Goal: Check status: Check status

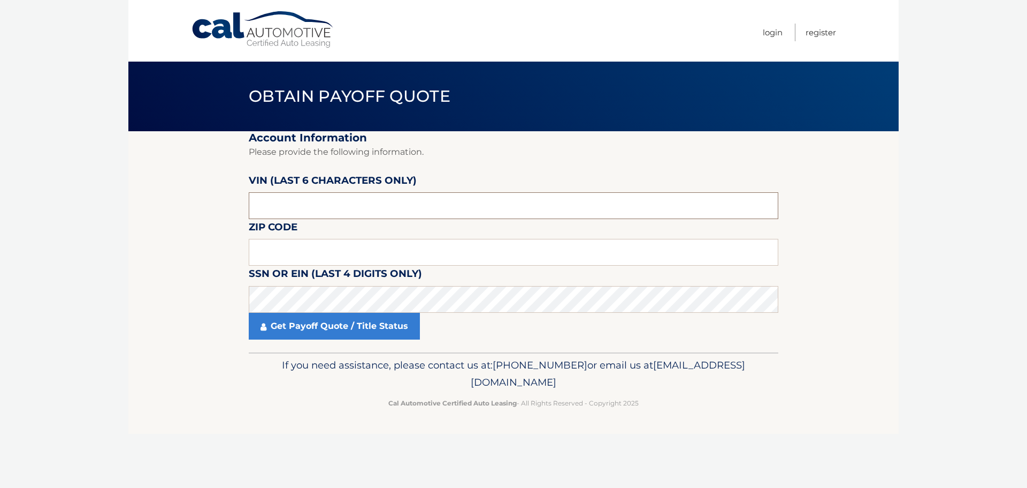
click at [306, 211] on input "text" at bounding box center [514, 205] width 530 height 27
drag, startPoint x: 308, startPoint y: 208, endPoint x: 96, endPoint y: 173, distance: 214.8
click at [106, 175] on body "Cal Automotive Menu Login Register Obtain Payoff Quote" at bounding box center [513, 244] width 1027 height 488
paste input "097083"
type input "097083"
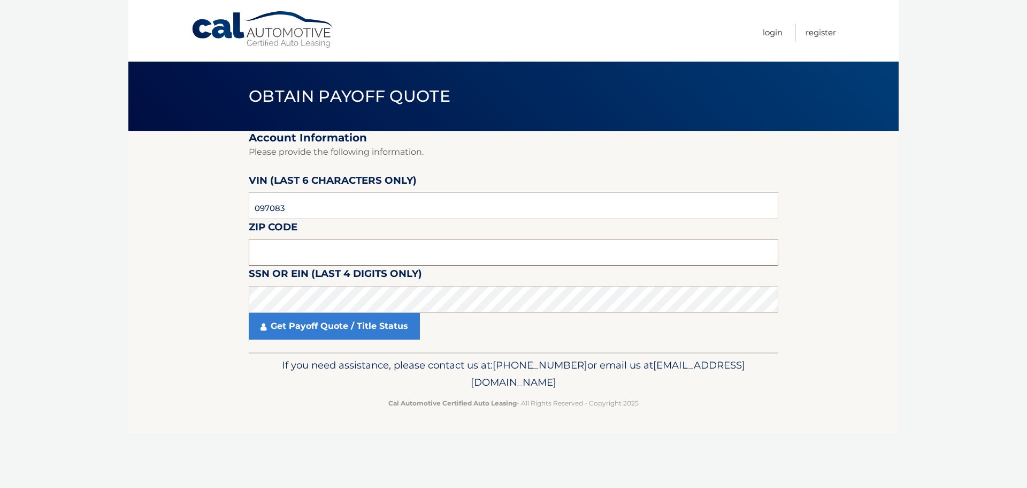
click at [409, 258] on input "text" at bounding box center [514, 252] width 530 height 27
type input "07008"
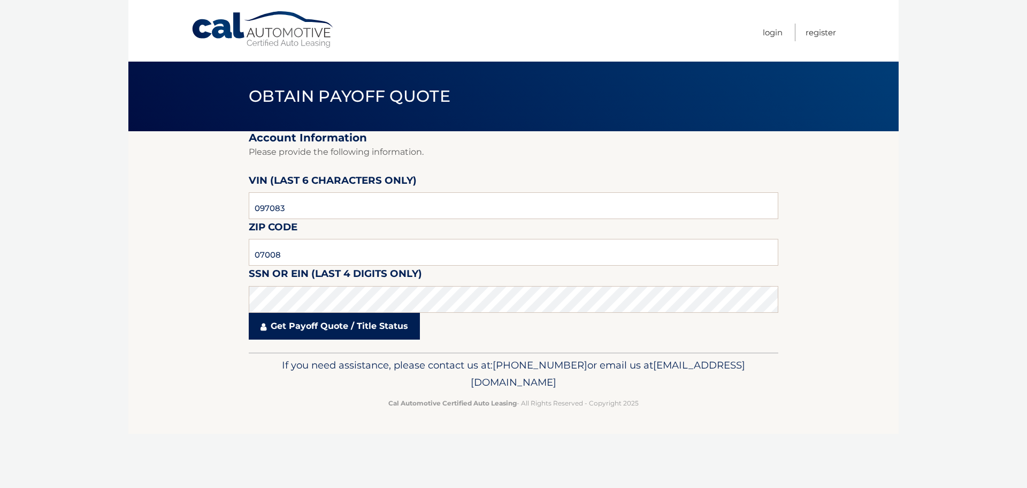
click at [323, 327] on link "Get Payoff Quote / Title Status" at bounding box center [334, 326] width 171 height 27
click at [323, 327] on body "Cal Automotive Menu Login Register Obtain Payoff Quote" at bounding box center [513, 244] width 1027 height 488
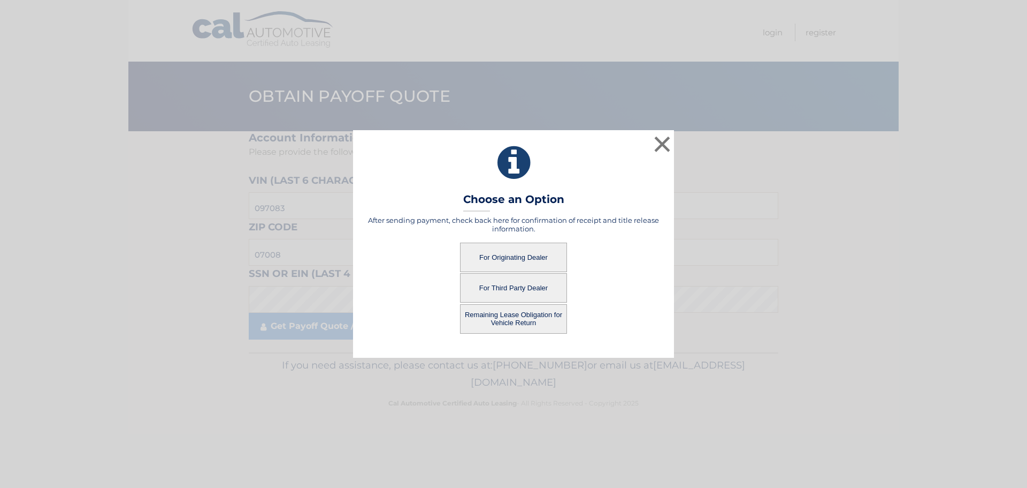
click at [529, 256] on button "For Originating Dealer" at bounding box center [513, 256] width 107 height 29
click at [519, 257] on button "For Originating Dealer" at bounding box center [513, 256] width 107 height 29
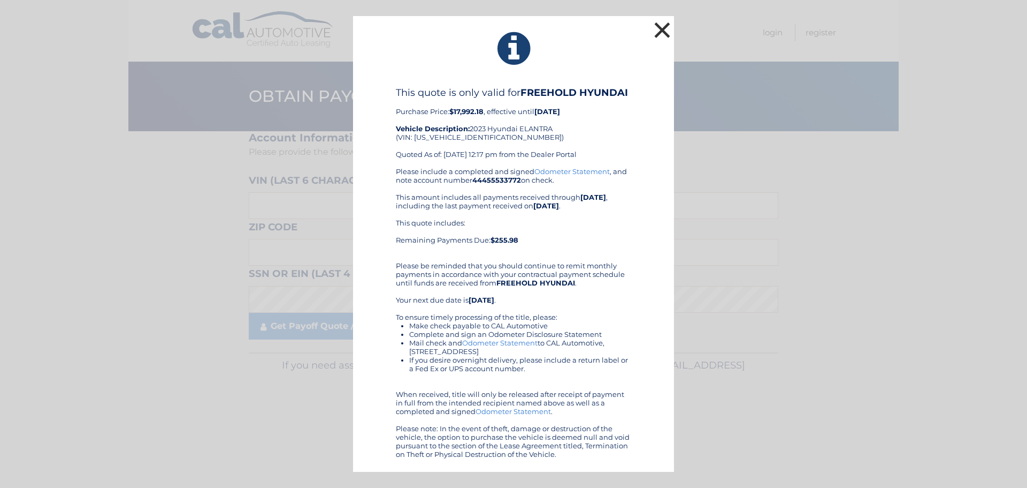
click at [661, 26] on button "×" at bounding box center [662, 29] width 21 height 21
